Goal: Check status: Check status

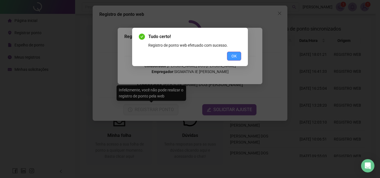
click at [234, 58] on span "OK" at bounding box center [234, 56] width 5 height 6
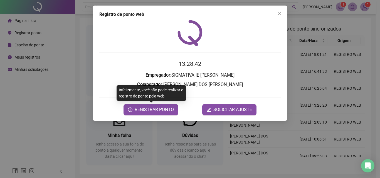
drag, startPoint x: 278, startPoint y: 13, endPoint x: 271, endPoint y: 22, distance: 11.3
click at [278, 13] on icon "close" at bounding box center [280, 13] width 4 height 4
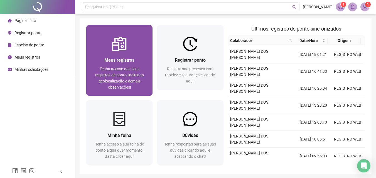
click at [138, 73] on span "Tenha acesso aos seus registros de ponto, incluindo geolocalização e demais obs…" at bounding box center [119, 78] width 49 height 23
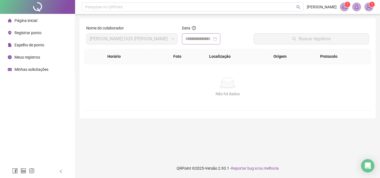
click at [217, 42] on div at bounding box center [201, 39] width 32 height 7
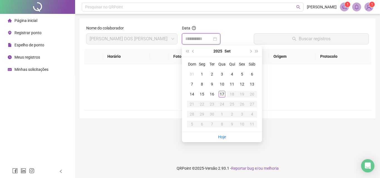
type input "**********"
click at [222, 92] on div "17" at bounding box center [222, 94] width 7 height 7
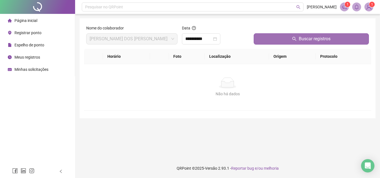
click at [275, 39] on button "Buscar registros" at bounding box center [311, 38] width 115 height 11
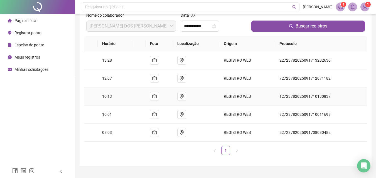
scroll to position [25, 0]
